Goal: Use online tool/utility: Utilize a website feature to perform a specific function

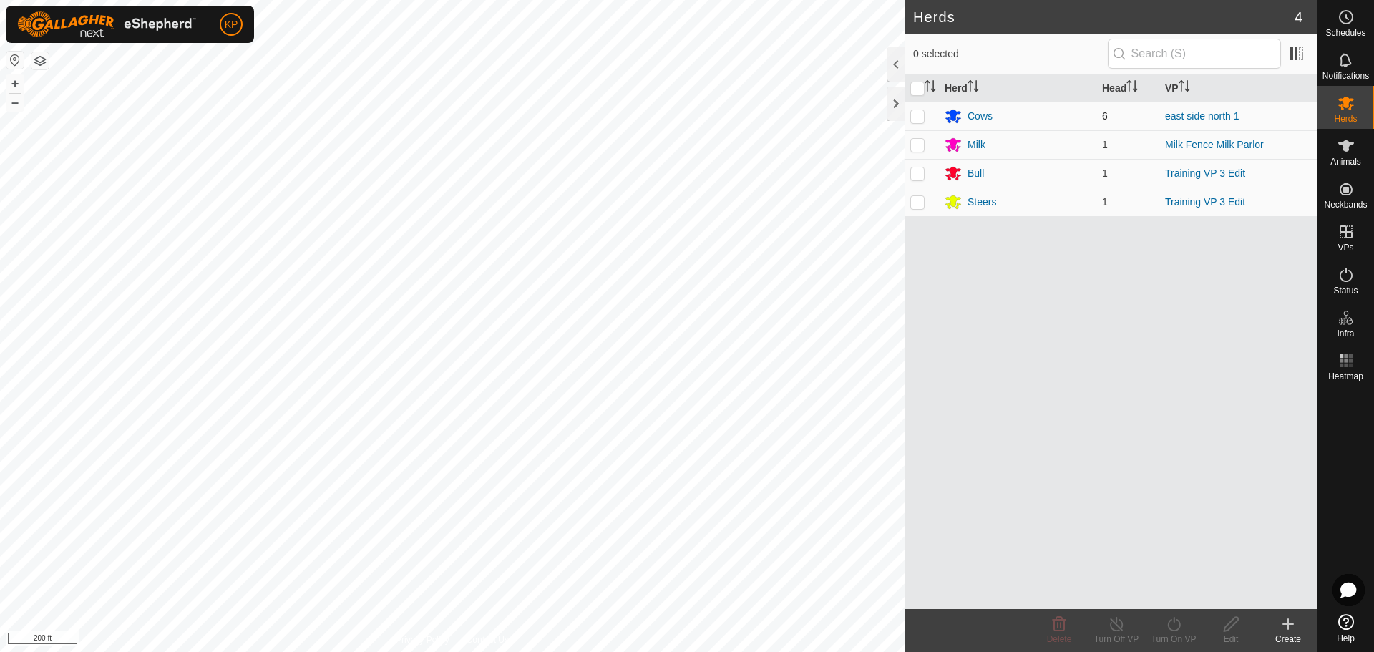
click at [919, 115] on p-checkbox at bounding box center [917, 115] width 14 height 11
checkbox input "true"
click at [1346, 152] on icon at bounding box center [1346, 145] width 17 height 17
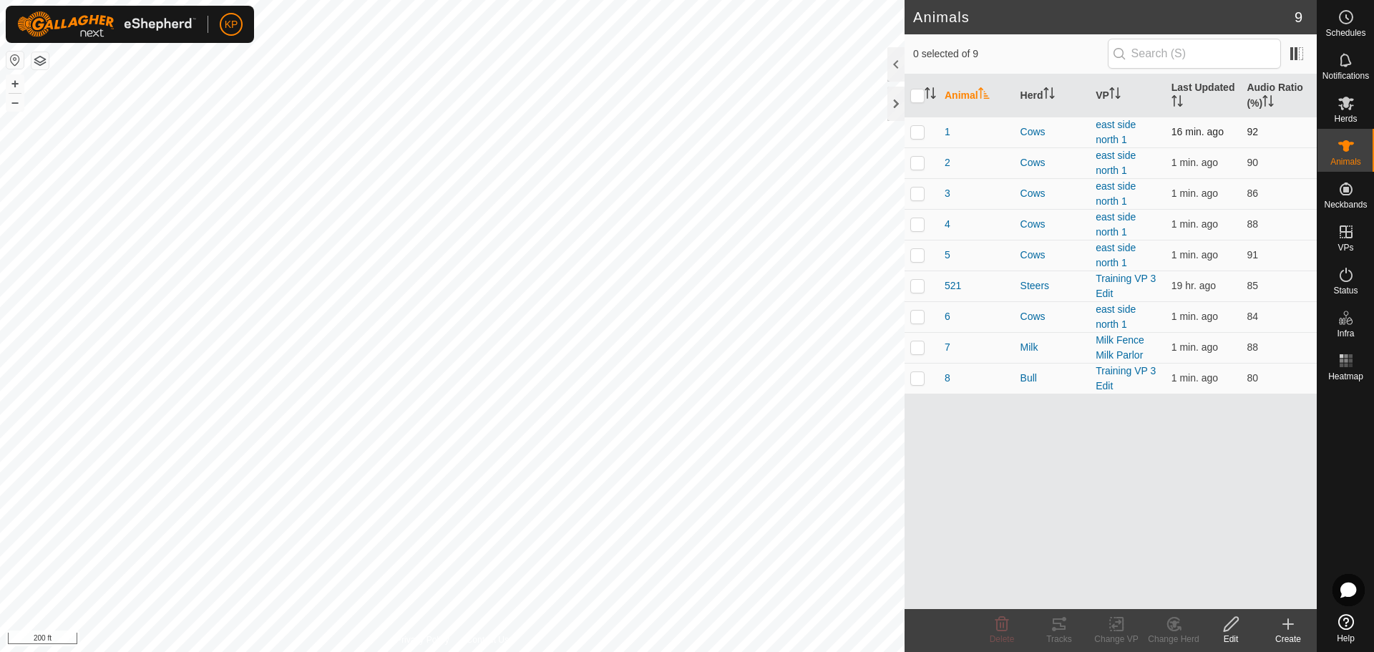
click at [915, 135] on p-checkbox at bounding box center [917, 131] width 14 height 11
checkbox input "true"
click at [1053, 626] on icon at bounding box center [1059, 623] width 17 height 17
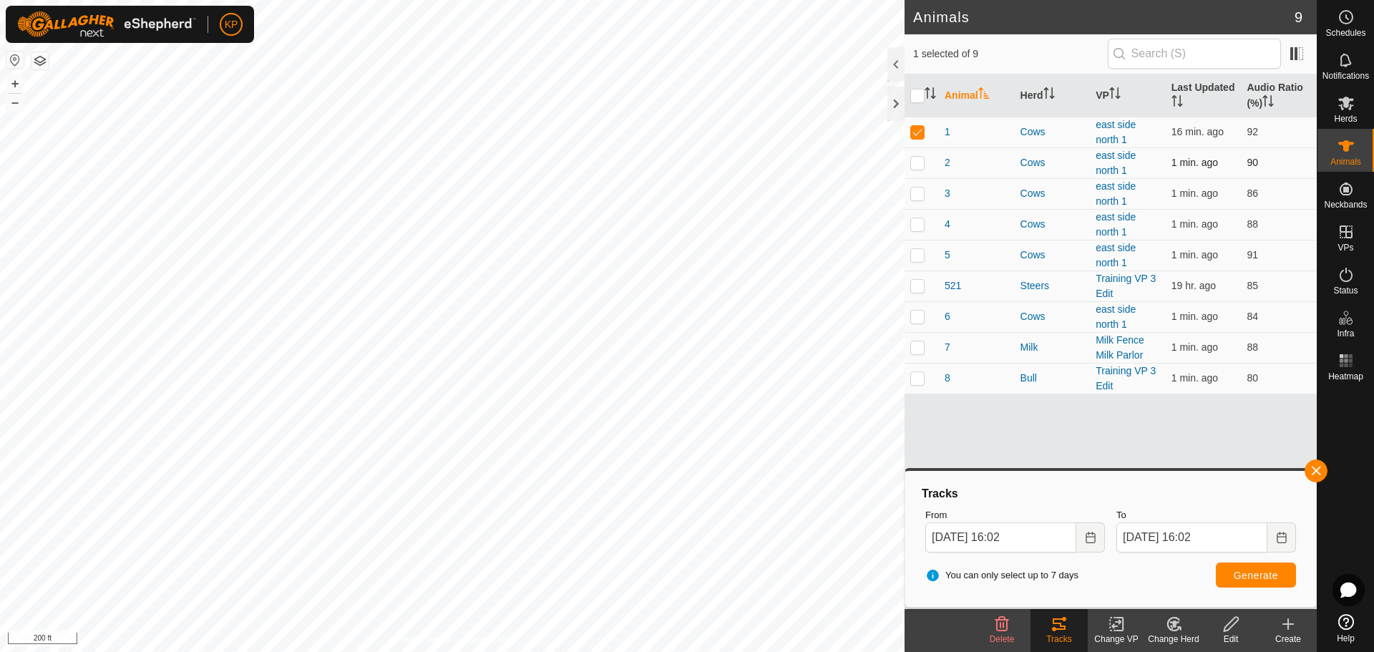
click at [919, 163] on p-checkbox at bounding box center [917, 162] width 14 height 11
checkbox input "true"
click at [922, 135] on p-checkbox at bounding box center [917, 131] width 14 height 11
checkbox input "false"
drag, startPoint x: 1215, startPoint y: 574, endPoint x: 1240, endPoint y: 585, distance: 26.6
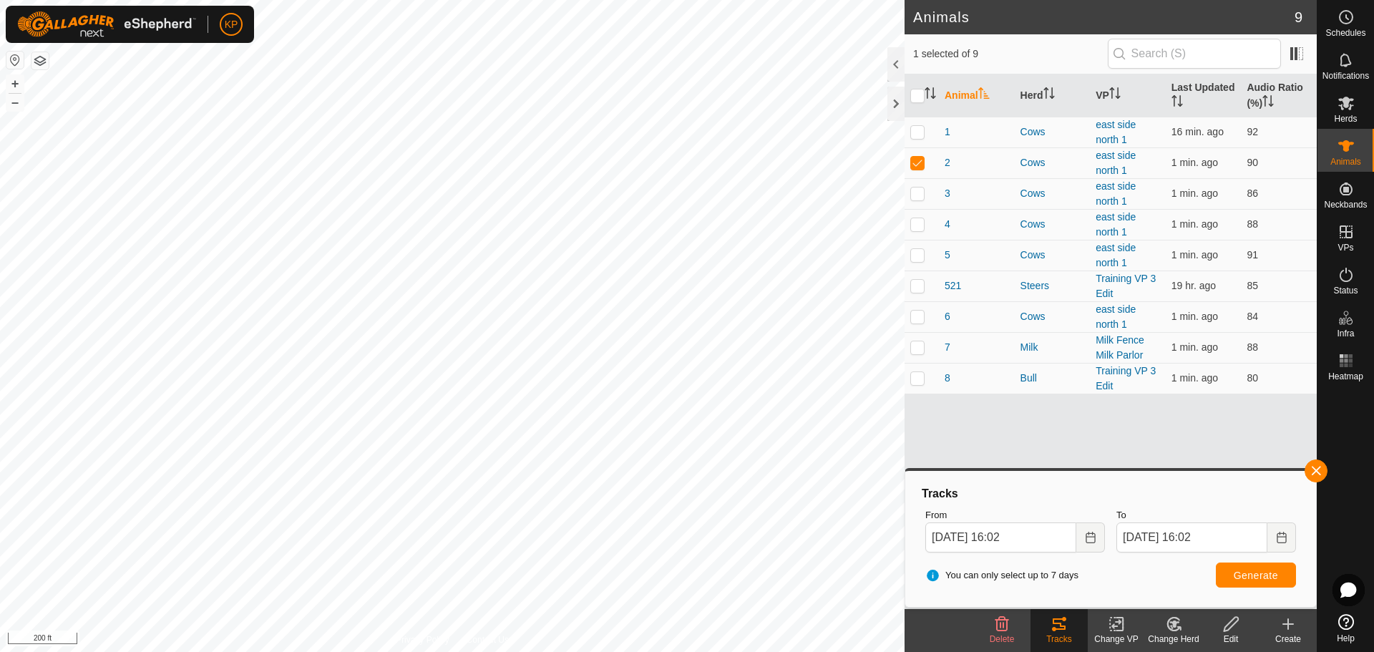
click at [1240, 585] on div "You can only select up to 7 days Generate" at bounding box center [1111, 575] width 382 height 34
click at [1244, 578] on span "Generate" at bounding box center [1256, 575] width 44 height 11
click at [917, 197] on p-checkbox at bounding box center [917, 193] width 14 height 11
checkbox input "true"
click at [915, 164] on p-checkbox at bounding box center [917, 162] width 14 height 11
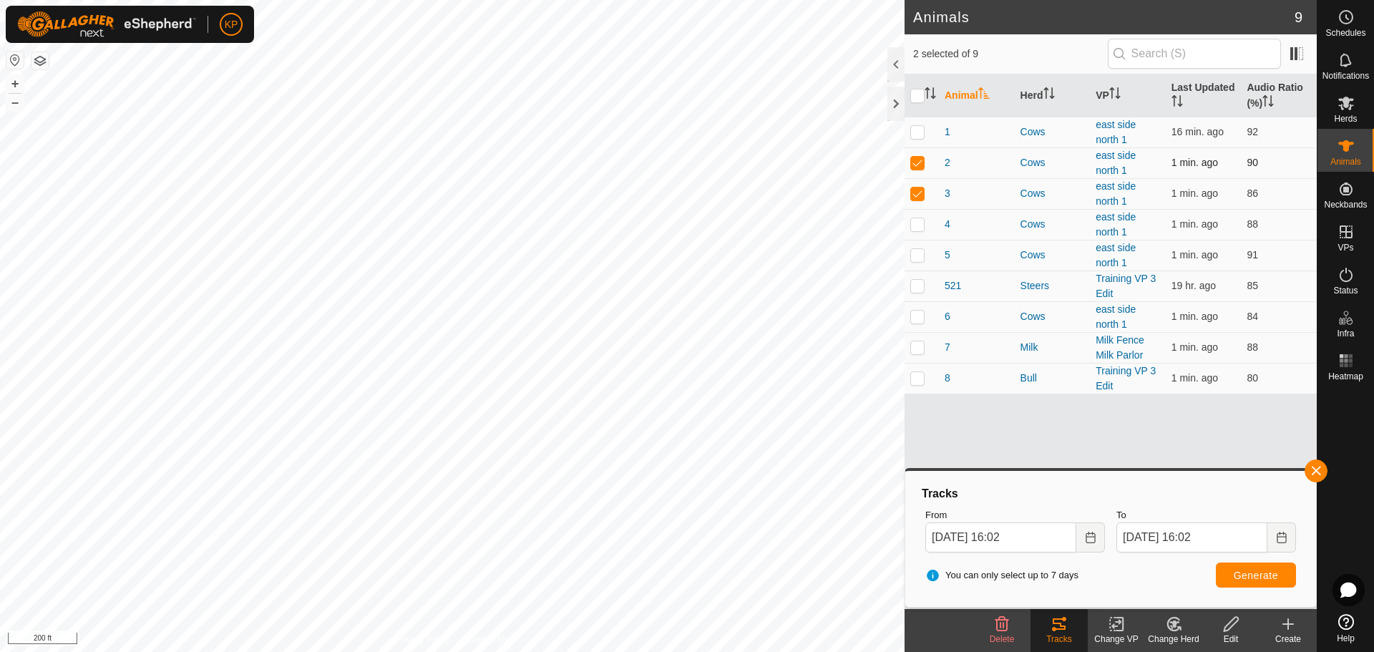
checkbox input "false"
click at [1262, 578] on span "Generate" at bounding box center [1256, 575] width 44 height 11
click at [913, 225] on p-checkbox at bounding box center [917, 223] width 14 height 11
checkbox input "true"
click at [917, 190] on p-checkbox at bounding box center [917, 193] width 14 height 11
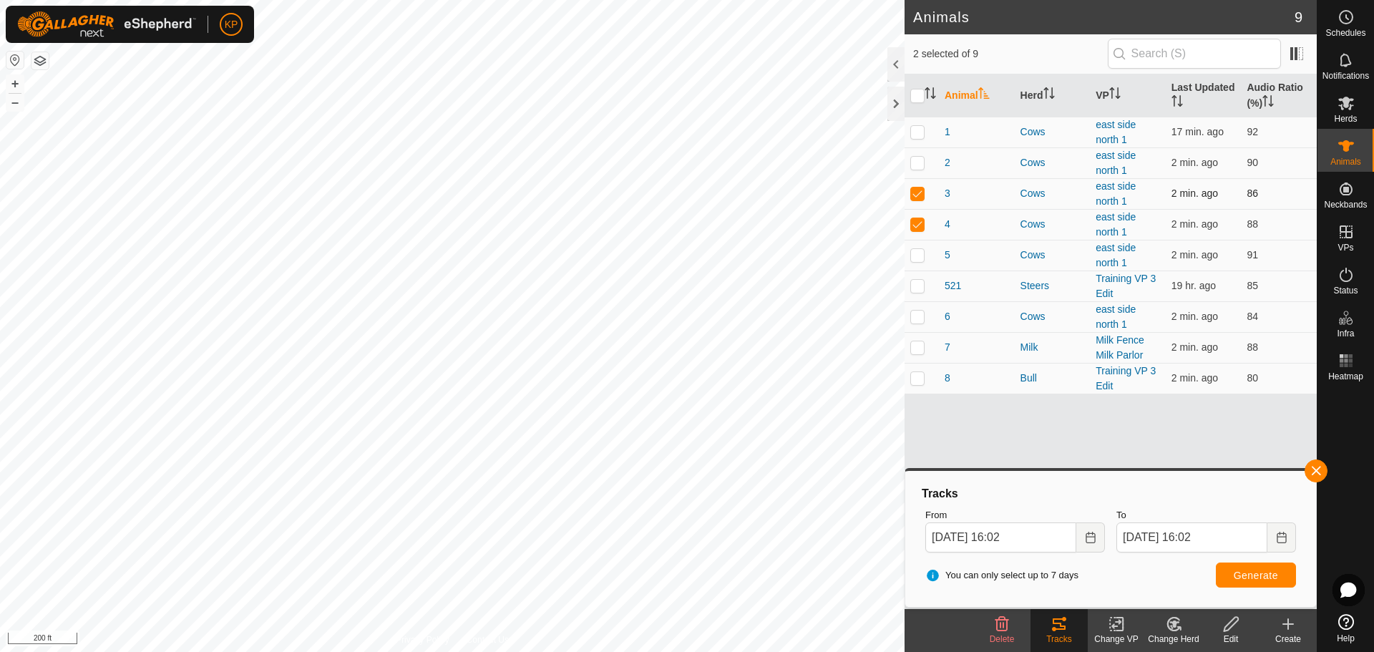
checkbox input "false"
click at [1248, 576] on span "Generate" at bounding box center [1256, 575] width 44 height 11
click at [916, 251] on p-checkbox at bounding box center [917, 254] width 14 height 11
checkbox input "true"
click at [917, 228] on p-checkbox at bounding box center [917, 223] width 14 height 11
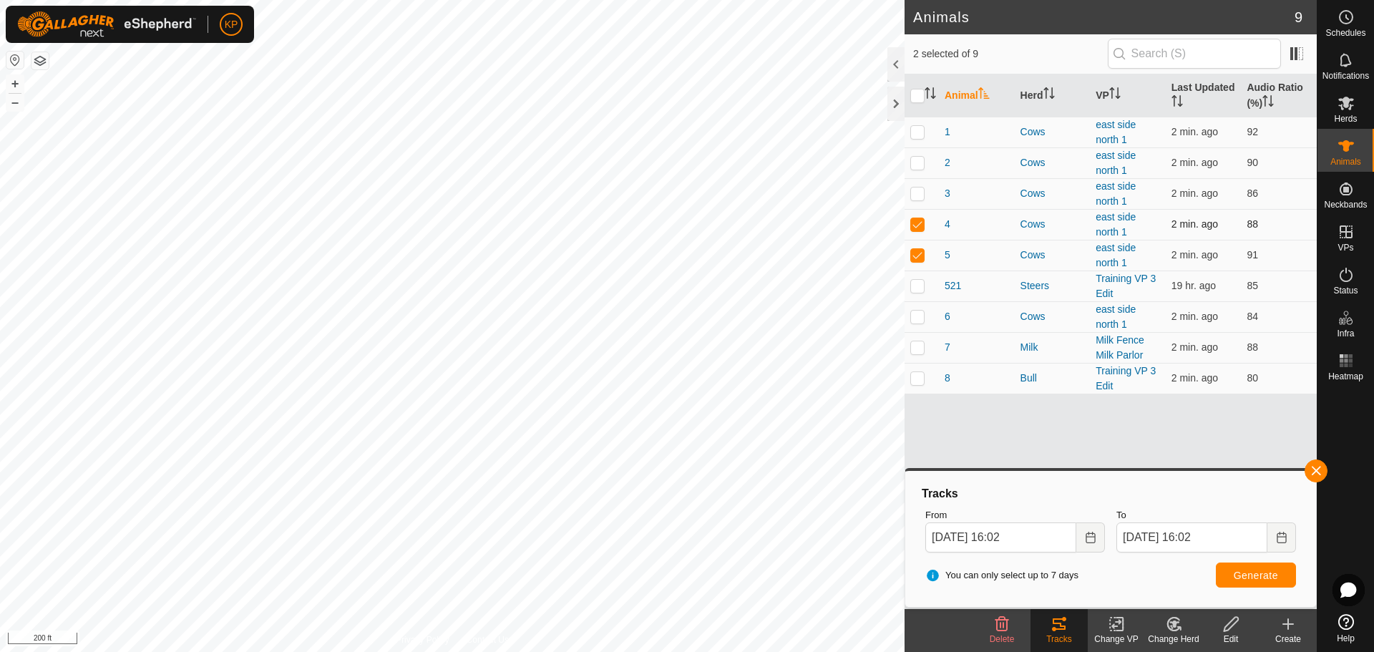
checkbox input "false"
click at [1244, 576] on span "Generate" at bounding box center [1256, 575] width 44 height 11
click at [923, 313] on p-checkbox at bounding box center [917, 316] width 14 height 11
checkbox input "true"
click at [921, 253] on p-checkbox at bounding box center [917, 254] width 14 height 11
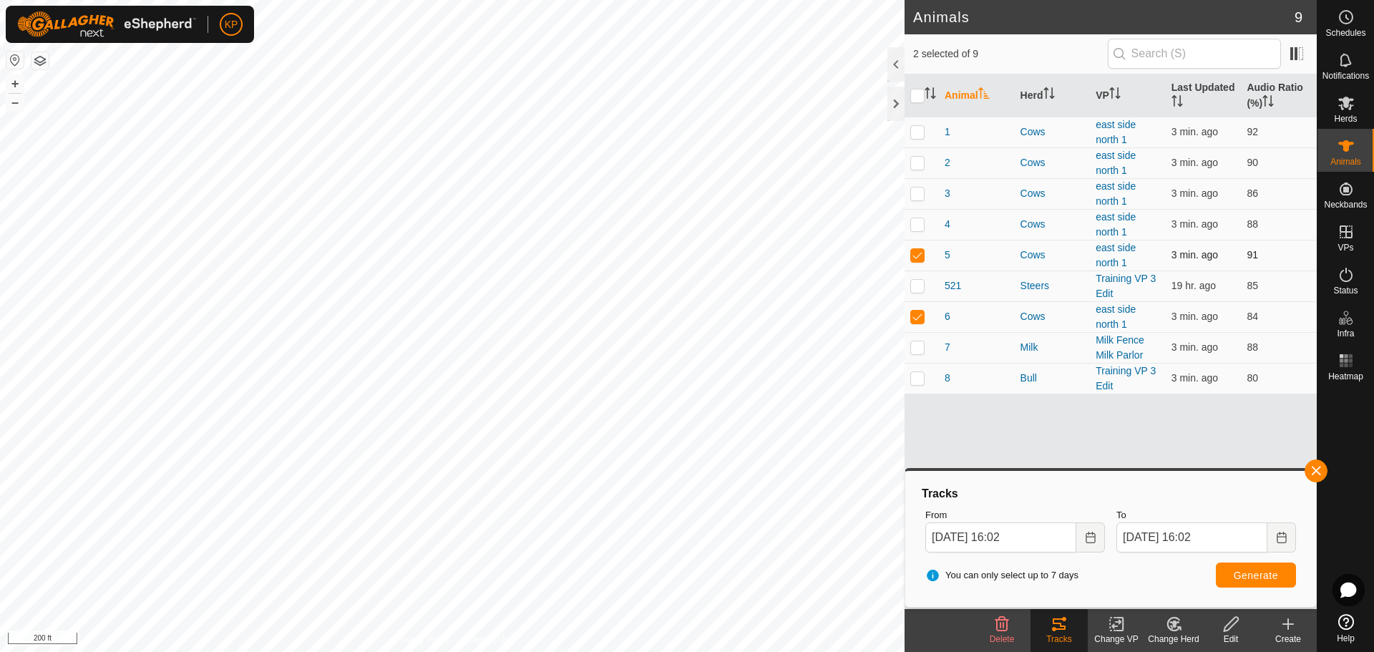
checkbox input "false"
click at [1265, 573] on span "Generate" at bounding box center [1256, 575] width 44 height 11
